Goal: Browse casually

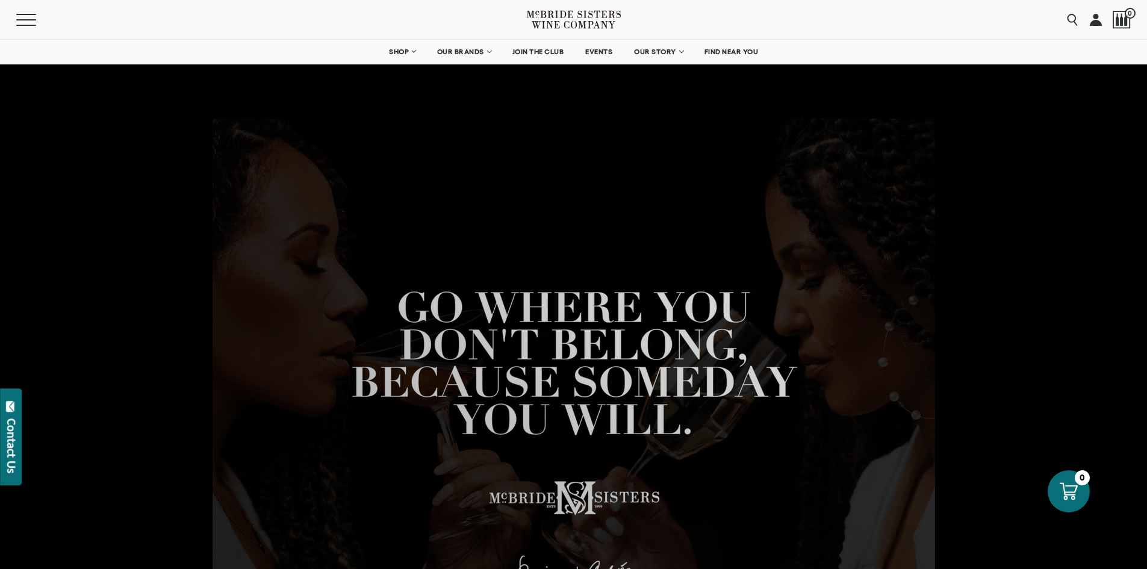
click at [555, 21] on icon at bounding box center [574, 19] width 94 height 34
